Goal: Check status: Check status

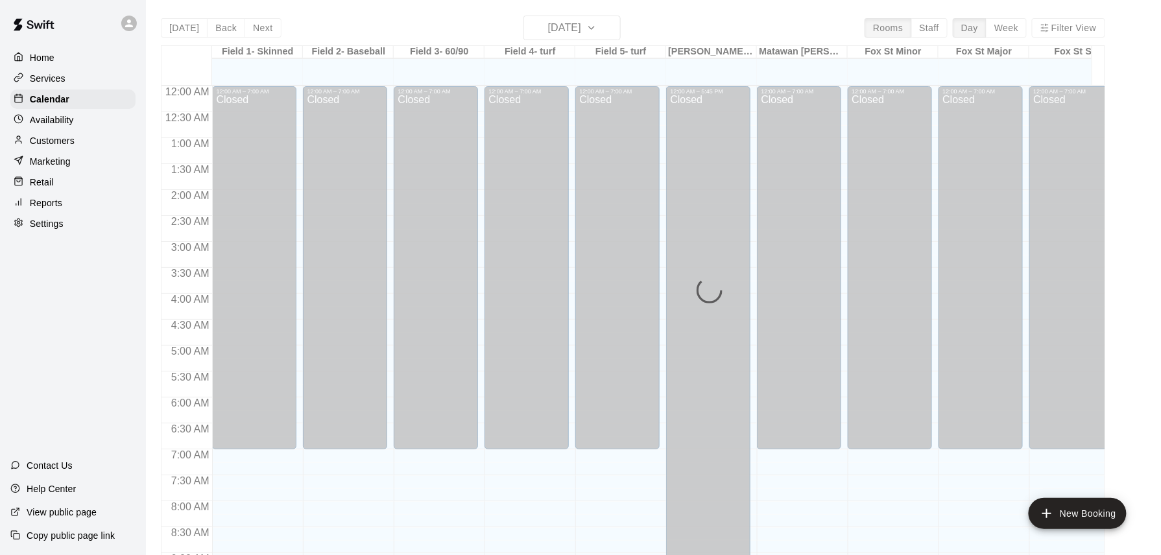
scroll to position [776, 0]
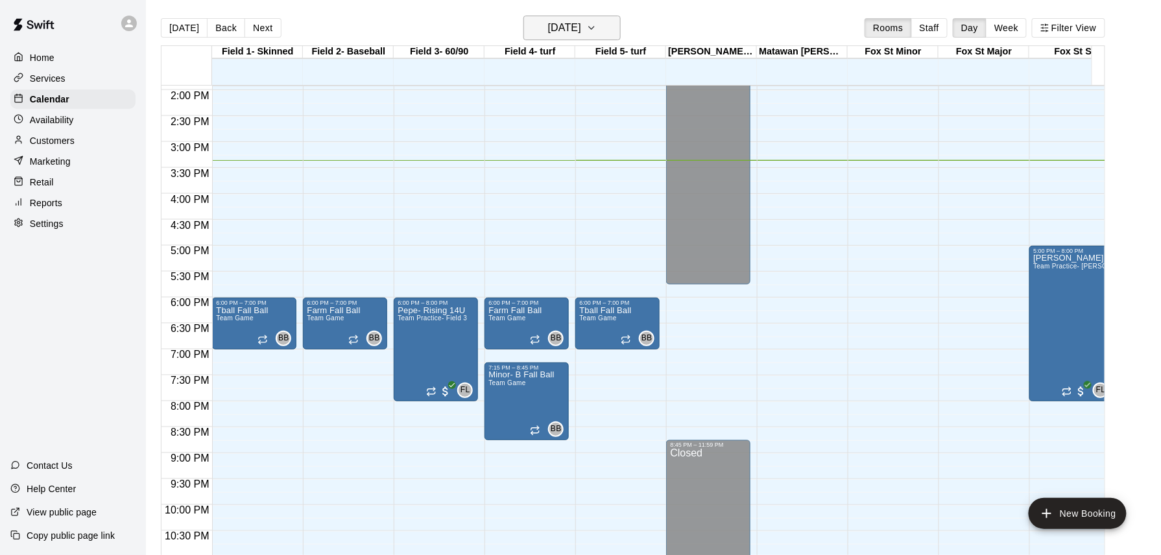
click at [597, 29] on icon "button" at bounding box center [591, 28] width 10 height 16
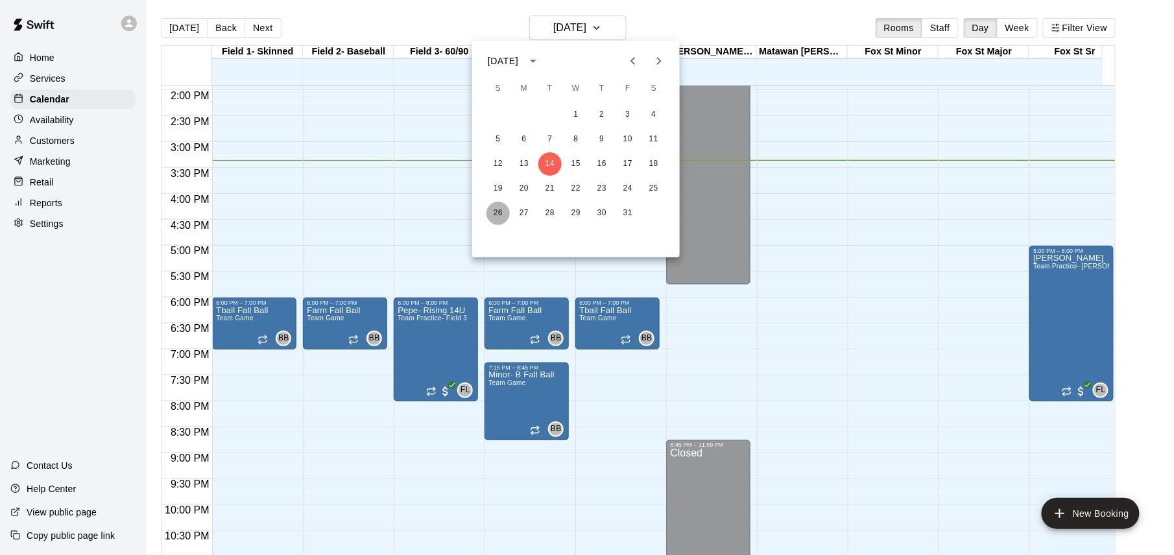
click at [493, 210] on button "26" at bounding box center [497, 213] width 23 height 23
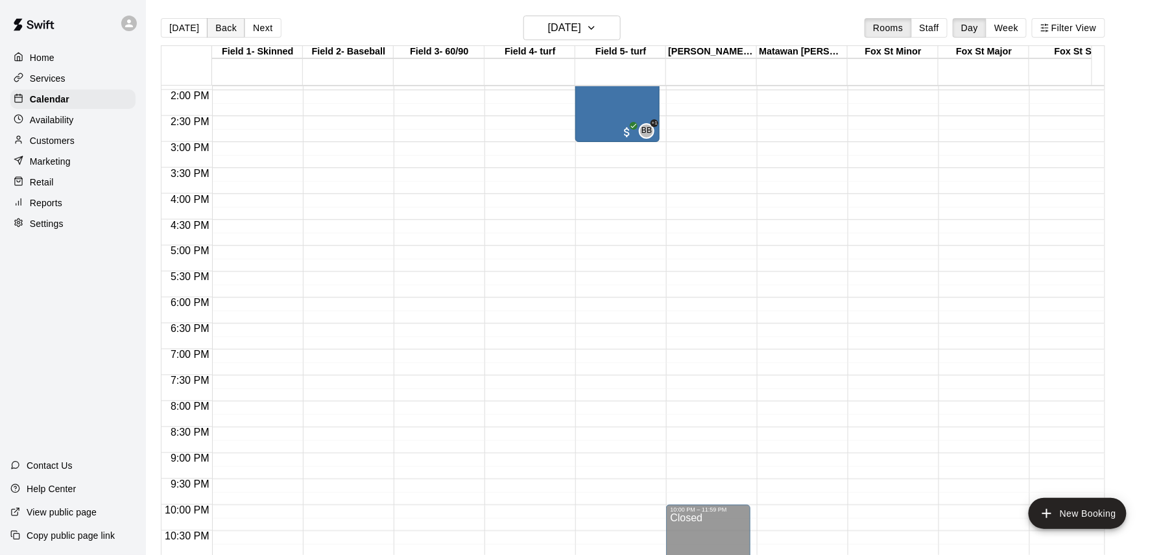
click at [219, 27] on button "Back" at bounding box center [226, 27] width 38 height 19
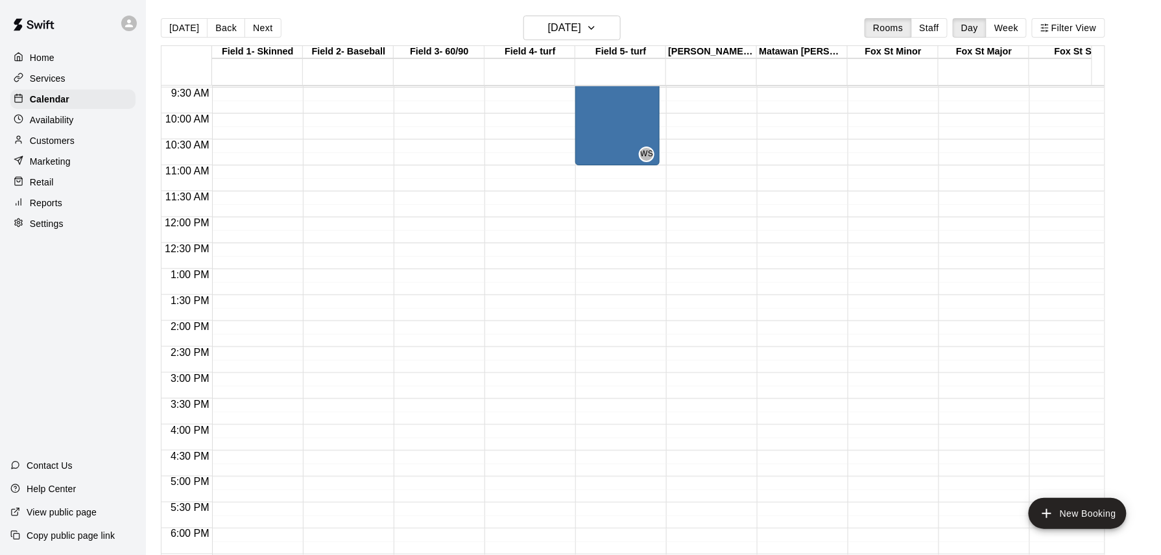
scroll to position [463, 0]
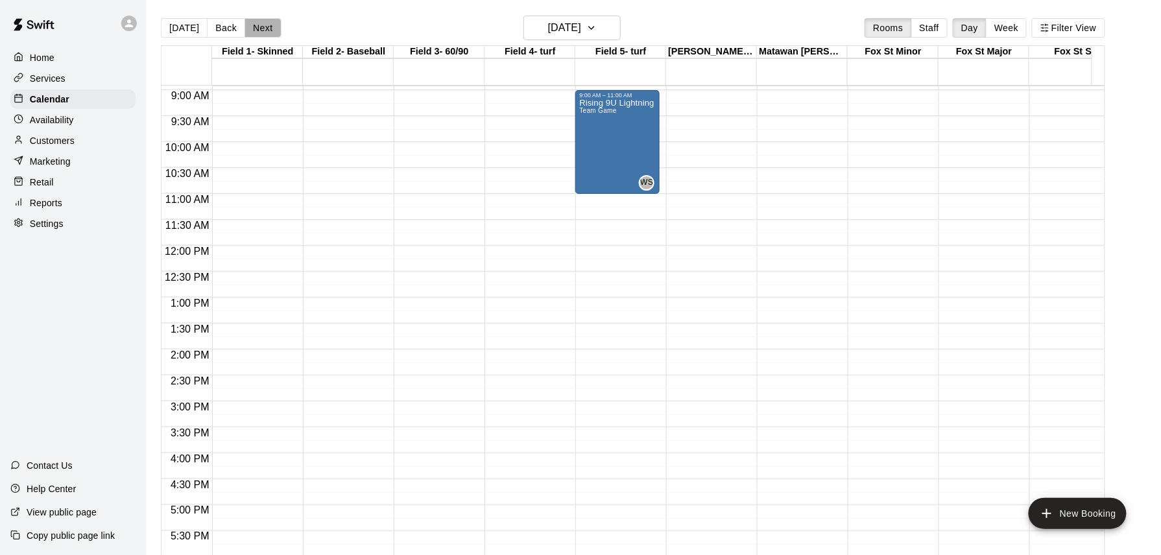
click at [270, 34] on button "Next" at bounding box center [262, 27] width 36 height 19
